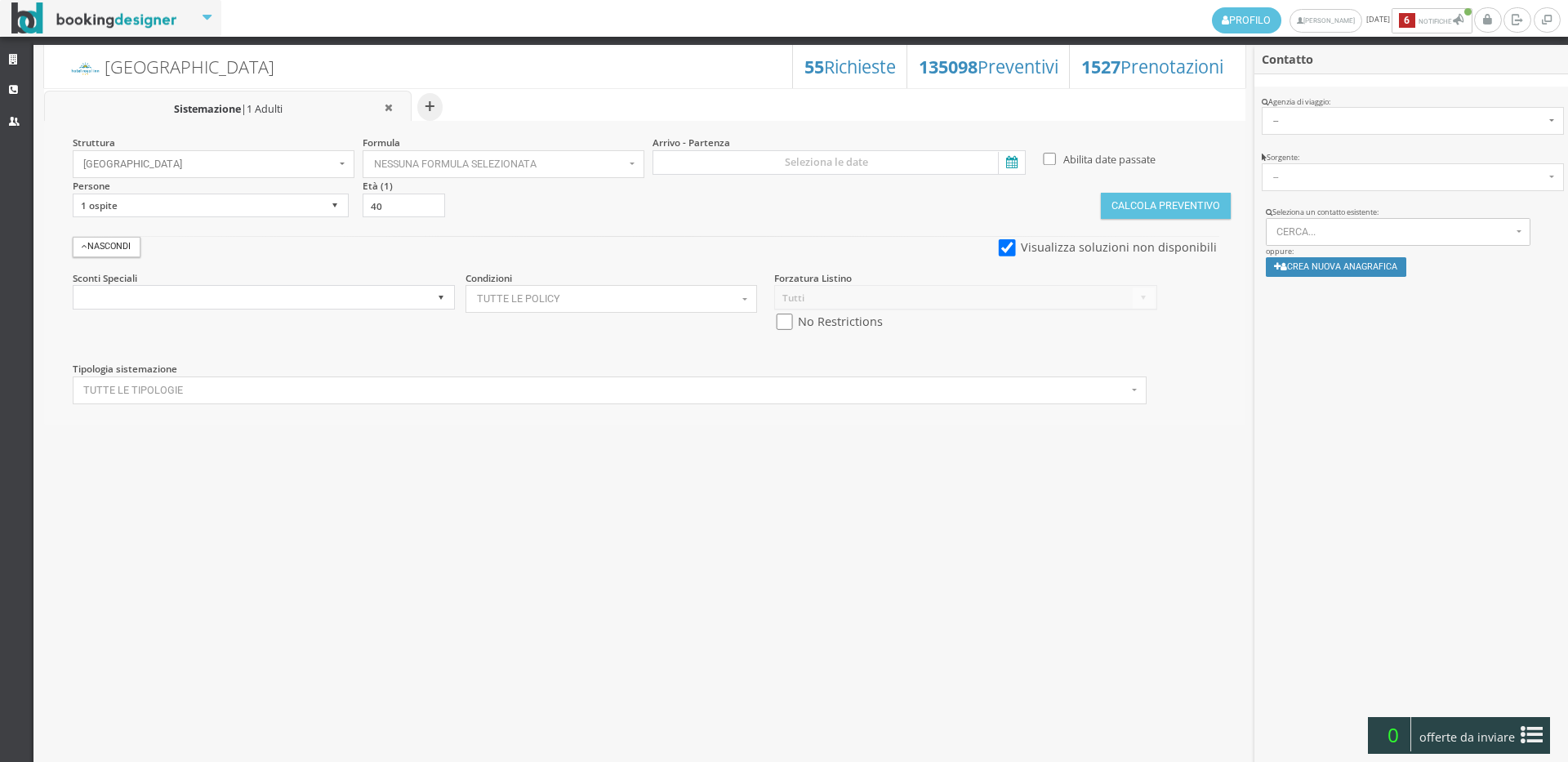
select select
click at [3, 54] on link "Strutture" at bounding box center [17, 61] width 34 height 30
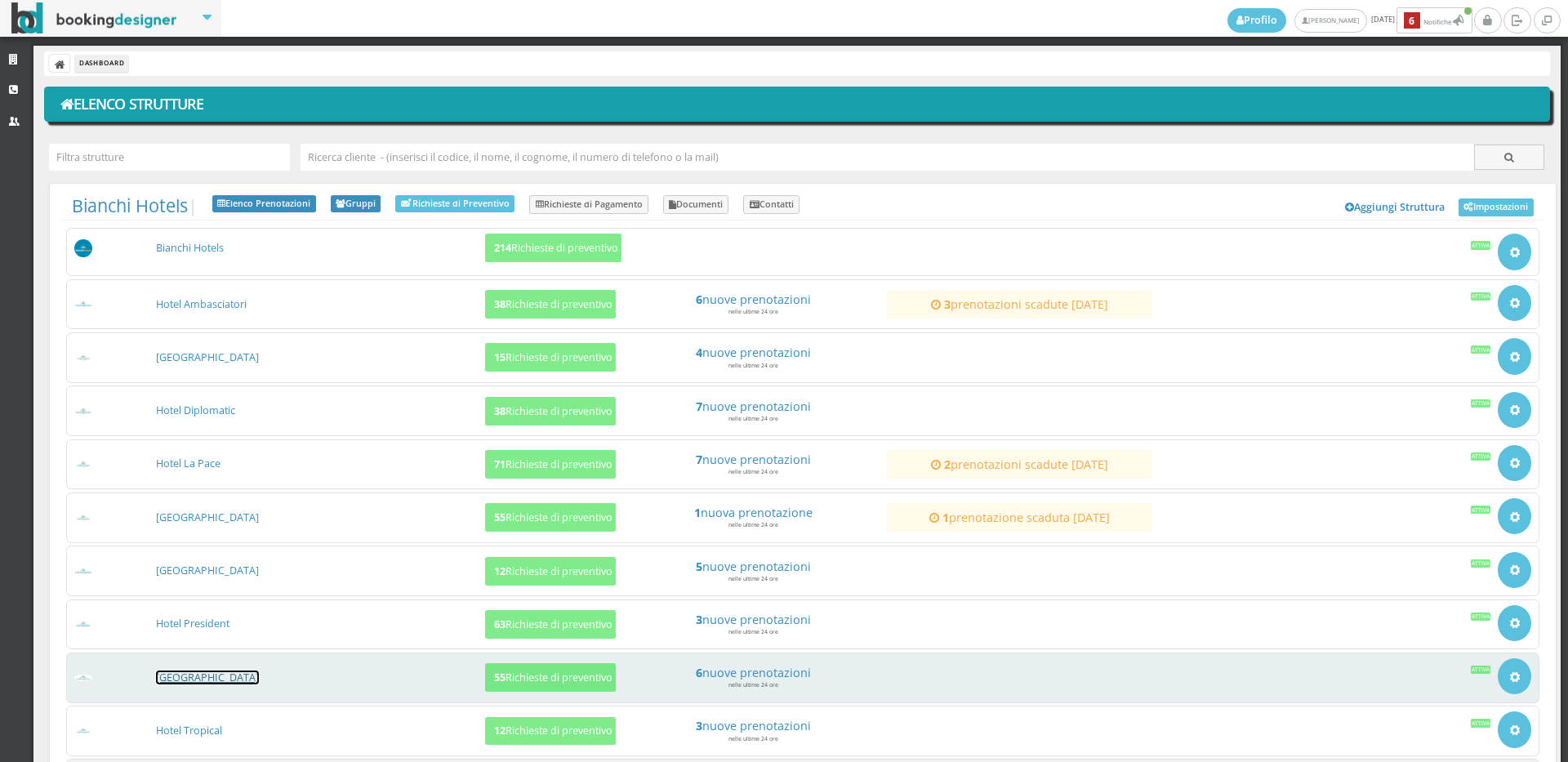
click at [176, 678] on link "[GEOGRAPHIC_DATA]" at bounding box center [208, 678] width 103 height 14
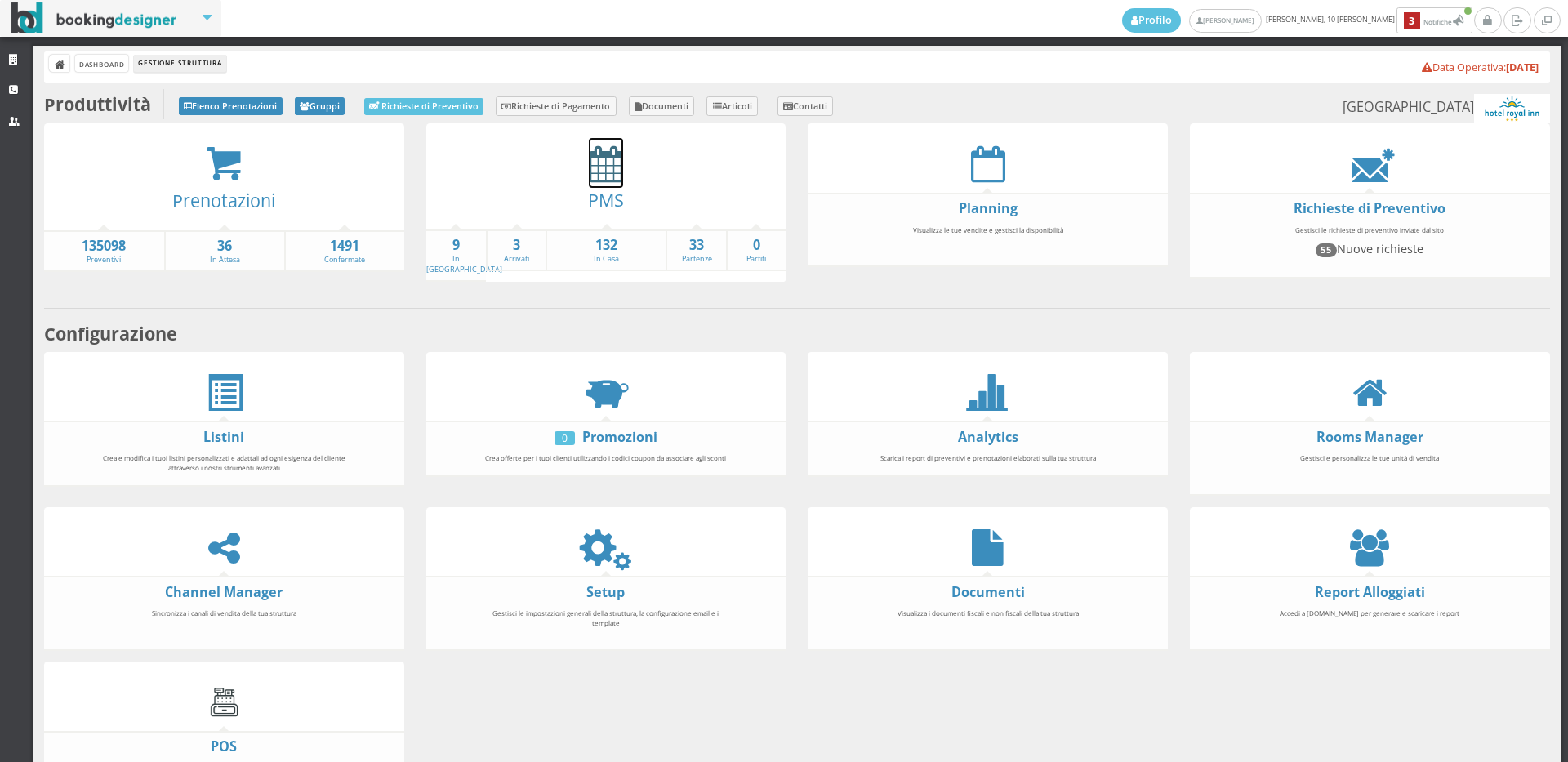
click at [589, 174] on icon at bounding box center [606, 163] width 35 height 37
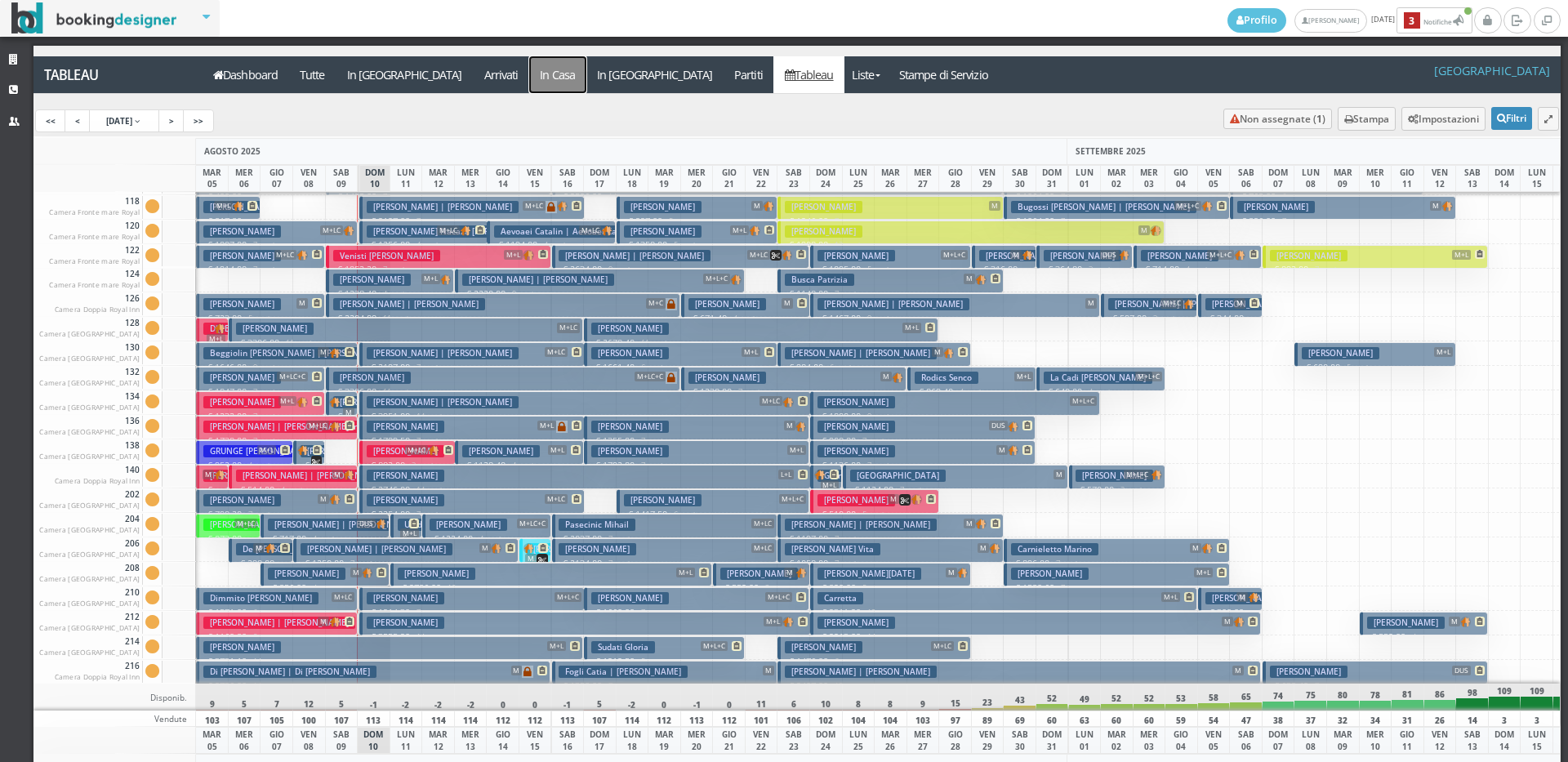
click at [530, 70] on a=pms-instay-reservations"] "In Casa" at bounding box center [558, 75] width 58 height 37
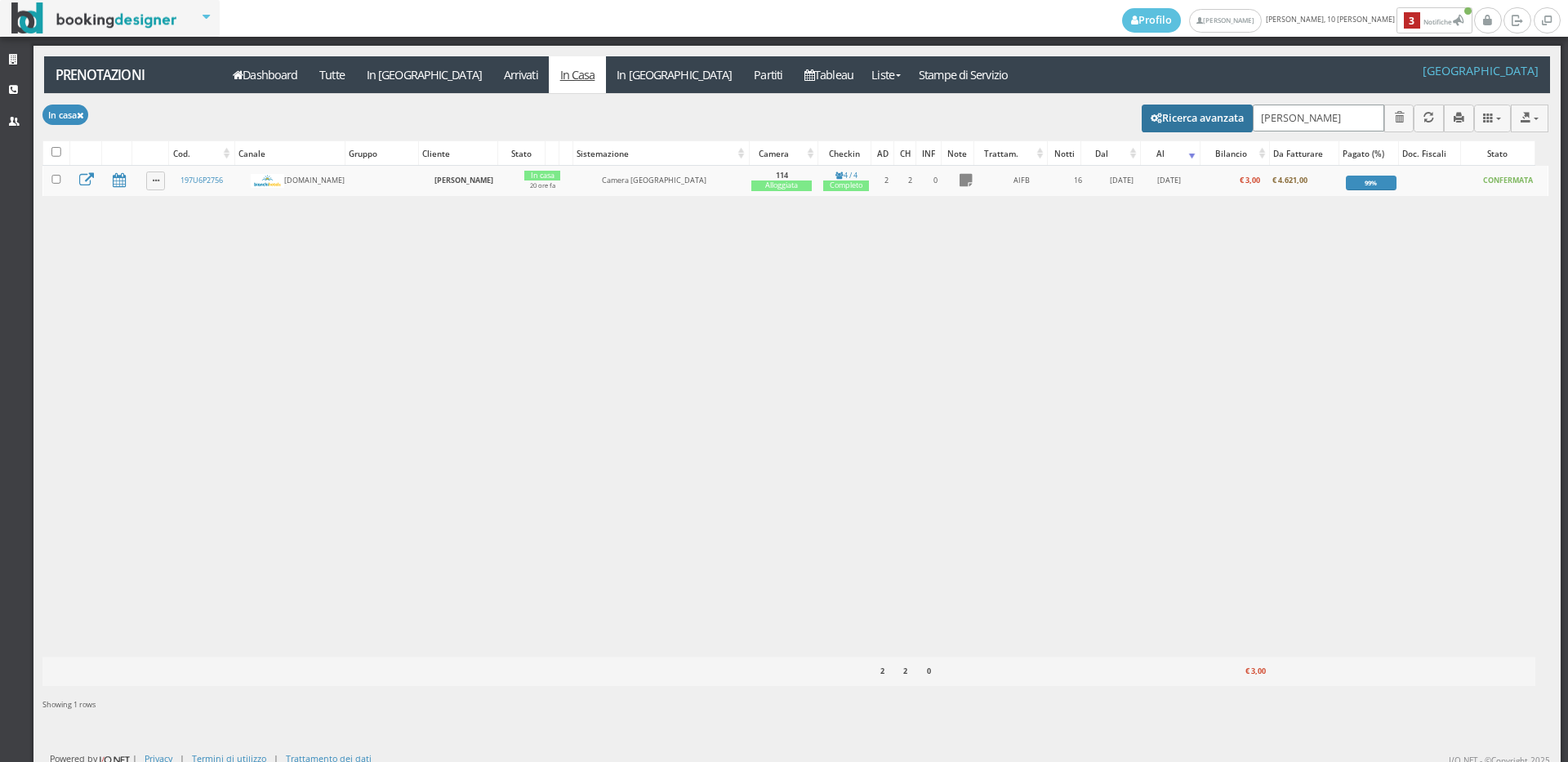
drag, startPoint x: 1318, startPoint y: 110, endPoint x: 1235, endPoint y: 118, distance: 83.4
click at [1235, 118] on div "Modifica selezionati: [PERSON_NAME] come "Arrivato" [PERSON_NAME] come "Alloggi…" at bounding box center [795, 117] width 1505 height 46
type input "[PERSON_NAME]"
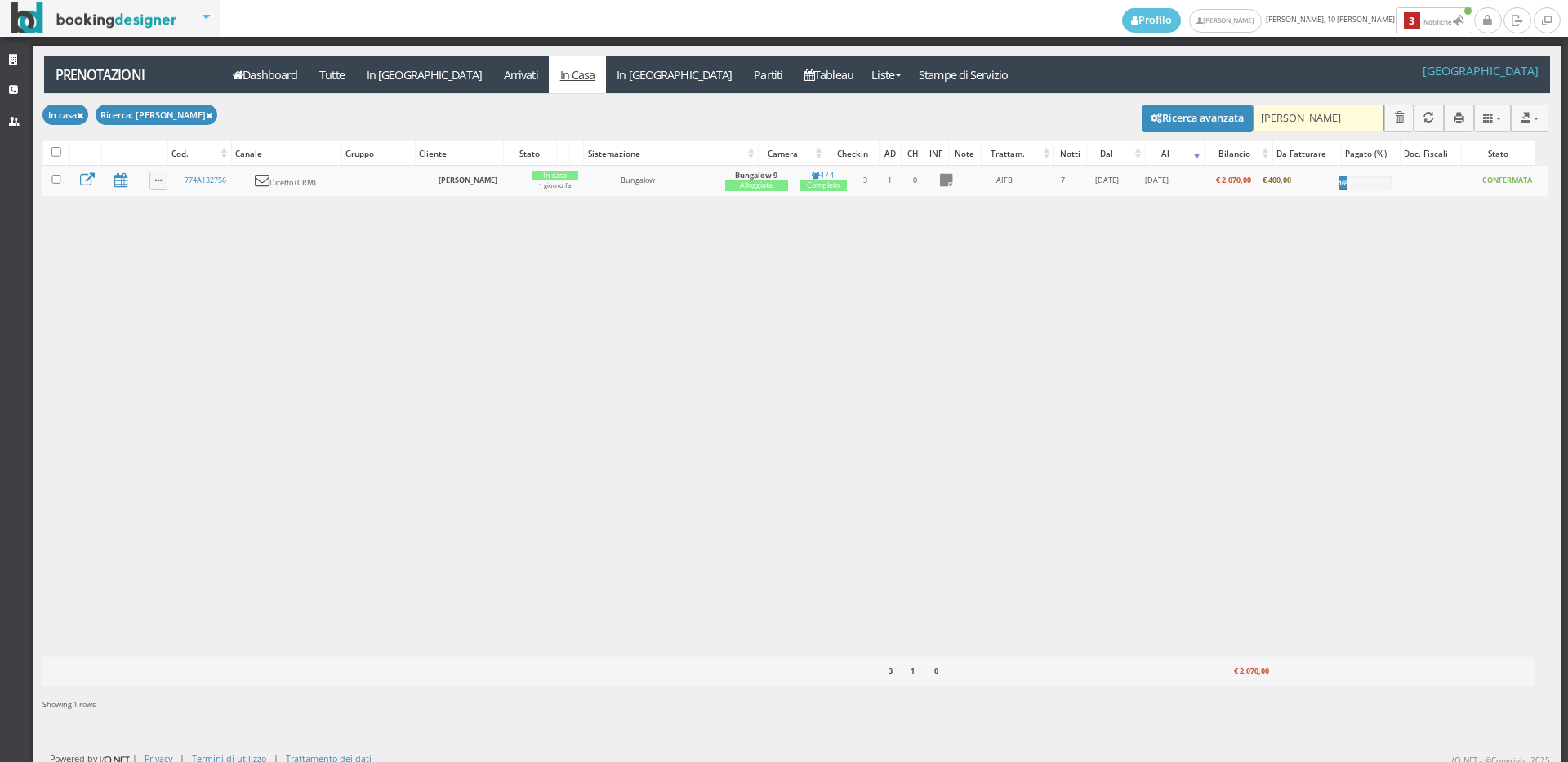
click at [1311, 121] on input "[PERSON_NAME]" at bounding box center [1319, 117] width 131 height 27
